Goal: Information Seeking & Learning: Learn about a topic

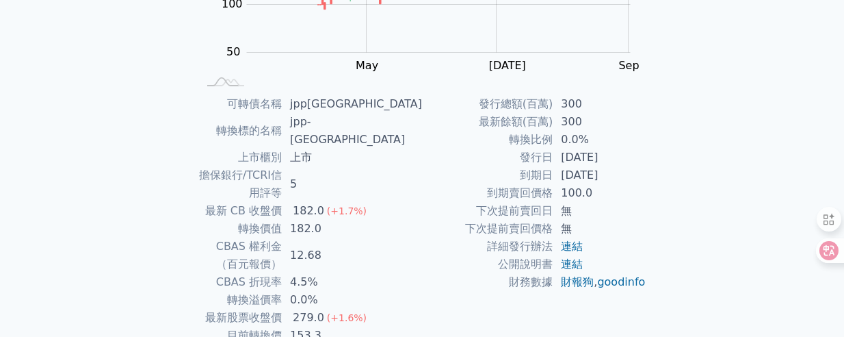
scroll to position [250, 0]
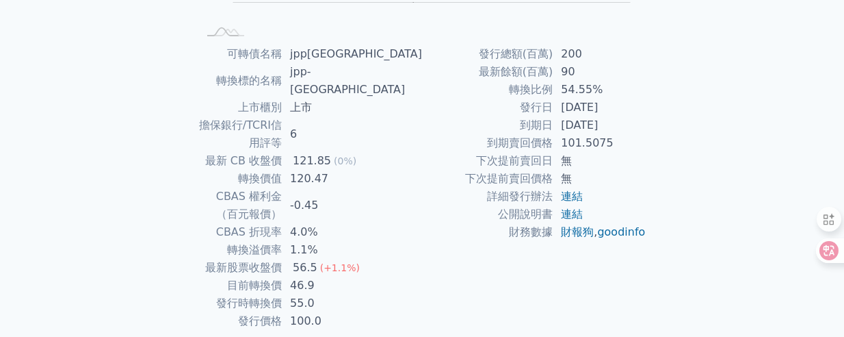
scroll to position [297, 0]
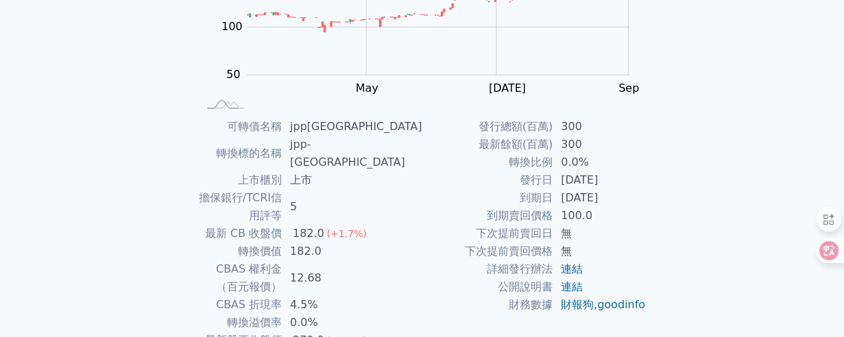
scroll to position [297, 0]
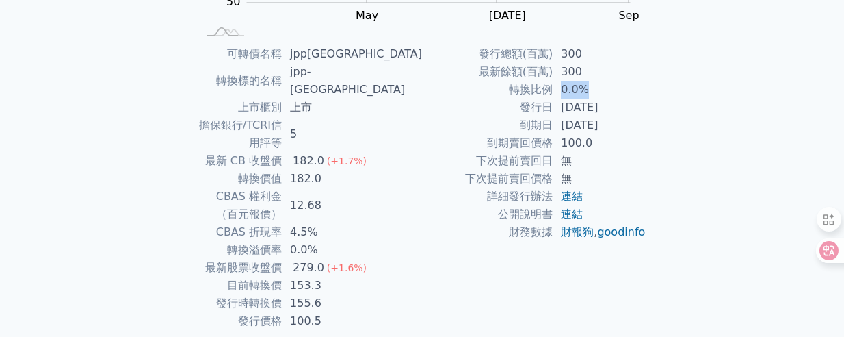
drag, startPoint x: 564, startPoint y: 88, endPoint x: 612, endPoint y: 88, distance: 47.9
click at [612, 88] on td "0.0%" at bounding box center [600, 90] width 94 height 18
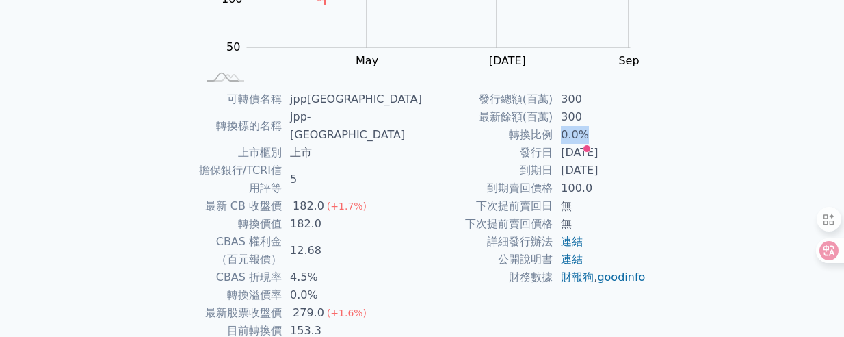
scroll to position [256, 0]
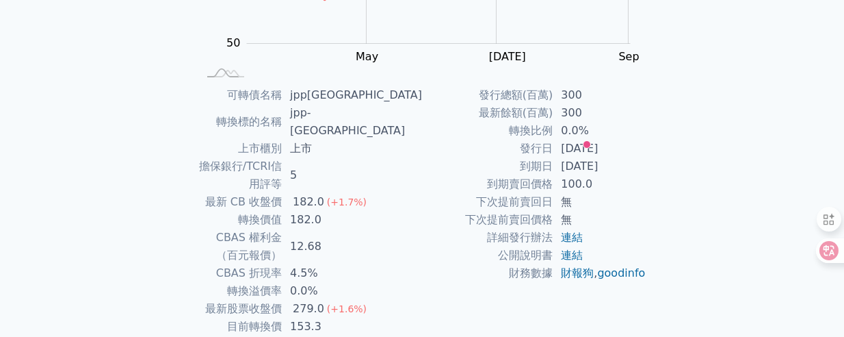
click at [682, 73] on div "可轉債列表 › 52843 jpp[GEOGRAPHIC_DATA] 52843 jpp三KY 可轉債詳細資訊 Zoom Out 200 40 60 80 1…" at bounding box center [421, 104] width 525 height 654
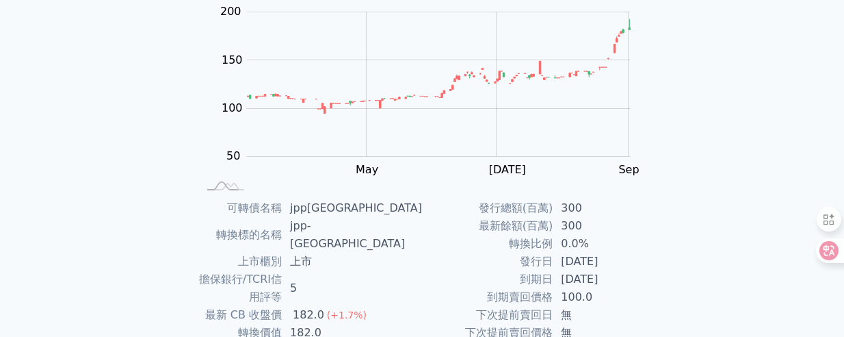
scroll to position [297, 0]
